Goal: Task Accomplishment & Management: Manage account settings

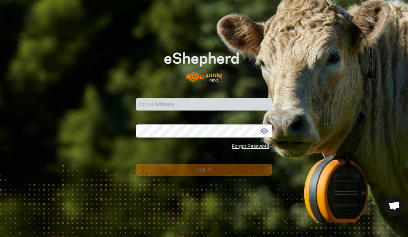
click at [216, 104] on input "Email Address" at bounding box center [204, 104] width 136 height 12
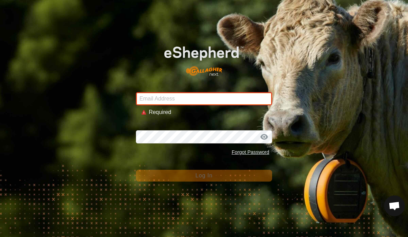
type input "[EMAIL_ADDRESS][DOMAIN_NAME]"
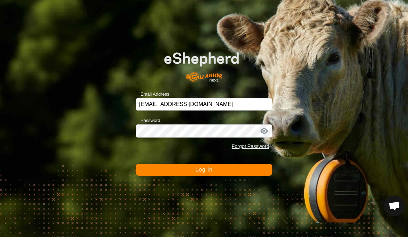
click at [265, 129] on div at bounding box center [264, 130] width 10 height 7
click at [265, 132] on div at bounding box center [264, 130] width 10 height 7
click at [231, 171] on button "Log In" at bounding box center [204, 170] width 136 height 12
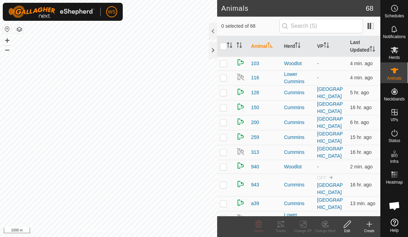
click at [397, 35] on span "Notifications" at bounding box center [395, 37] width 22 height 4
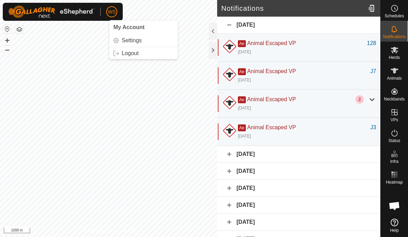
click at [142, 28] on span "My Account" at bounding box center [129, 27] width 31 height 6
click at [142, 40] on link "Settings" at bounding box center [143, 40] width 69 height 11
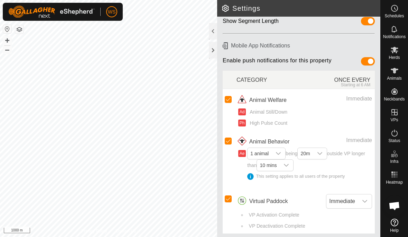
scroll to position [55, 0]
click at [147, 27] on li "My Account" at bounding box center [143, 27] width 69 height 14
click at [145, 42] on link "Settings" at bounding box center [143, 40] width 69 height 11
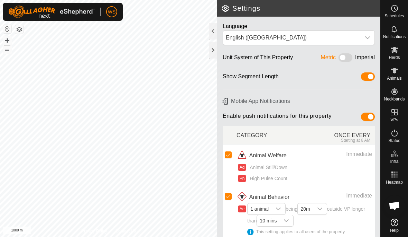
scroll to position [0, 0]
click at [364, 138] on div "Starting at 6 AM" at bounding box center [338, 140] width 65 height 5
